Goal: Check status: Check status

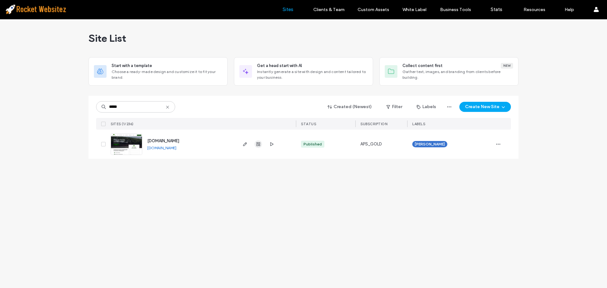
type input "*****"
click at [255, 143] on span "button" at bounding box center [259, 144] width 8 height 8
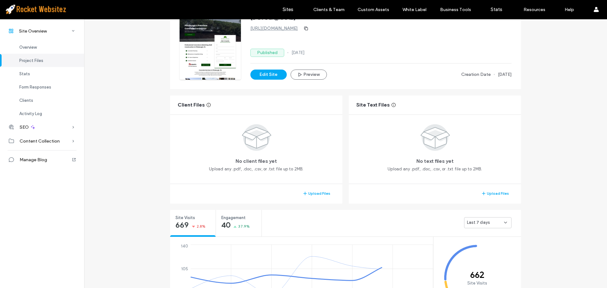
scroll to position [127, 0]
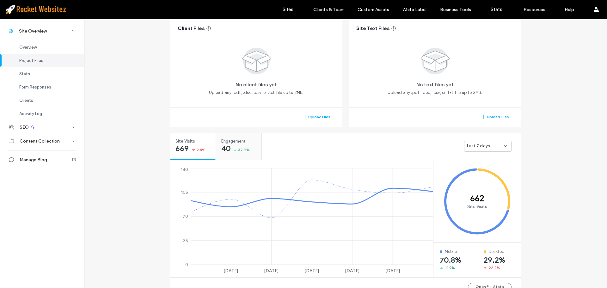
click at [242, 154] on div "Engagement 40 37.9%" at bounding box center [239, 145] width 46 height 24
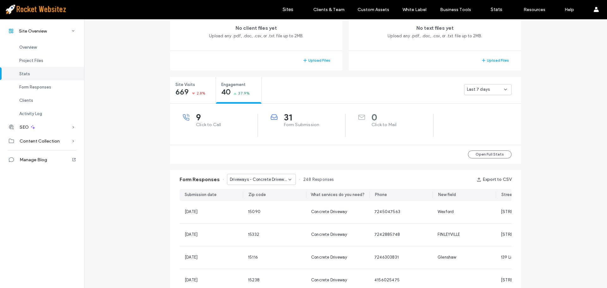
scroll to position [190, 0]
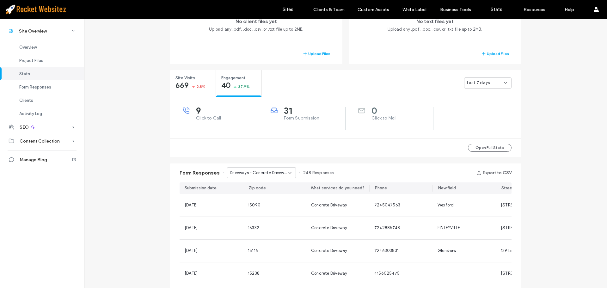
click at [287, 134] on div "9 Click to Call 31 Form Submission 0 Click to Mail" at bounding box center [345, 117] width 351 height 41
click at [473, 83] on span "Last 7 days" at bounding box center [478, 83] width 23 height 6
click at [477, 116] on span "Last 30 days" at bounding box center [477, 116] width 25 height 6
